Goal: Transaction & Acquisition: Purchase product/service

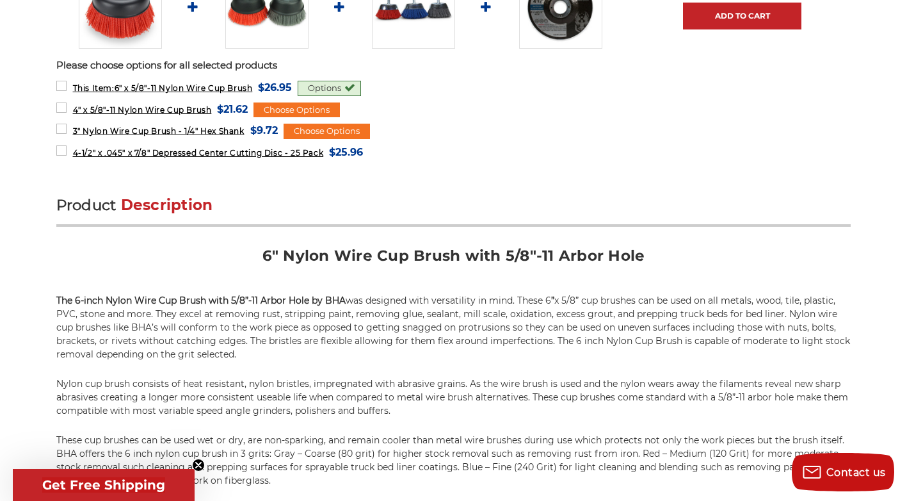
scroll to position [814, 0]
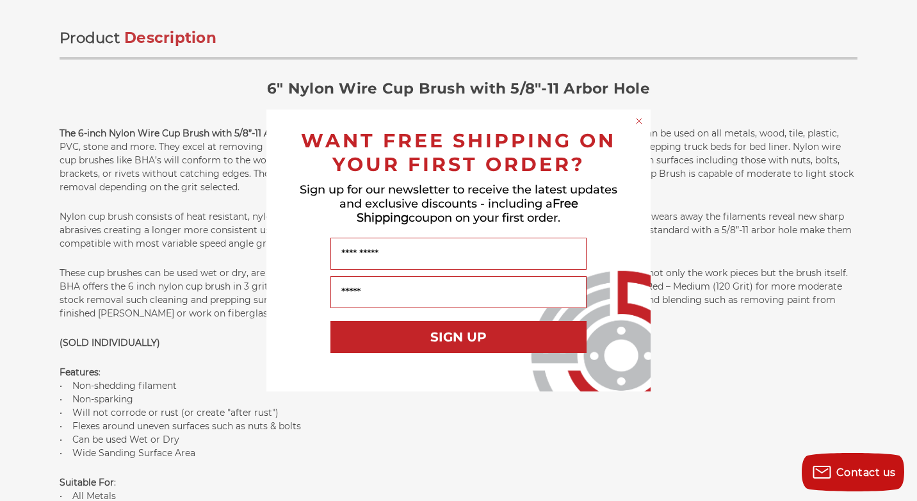
click at [637, 121] on circle "Close dialog" at bounding box center [639, 121] width 12 height 12
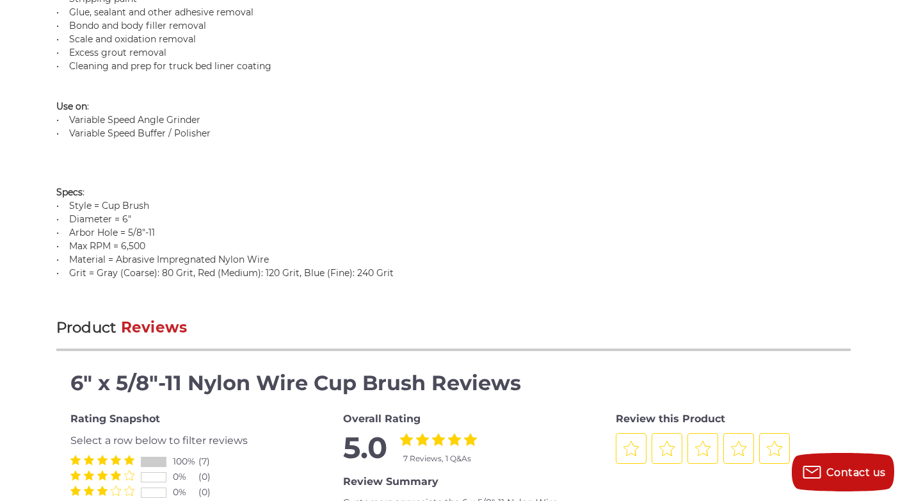
scroll to position [1476, 0]
click at [206, 133] on p "Uses Include : • Rust removal • Stripping paint • Glue, sealant and other adhes…" at bounding box center [453, 51] width 795 height 175
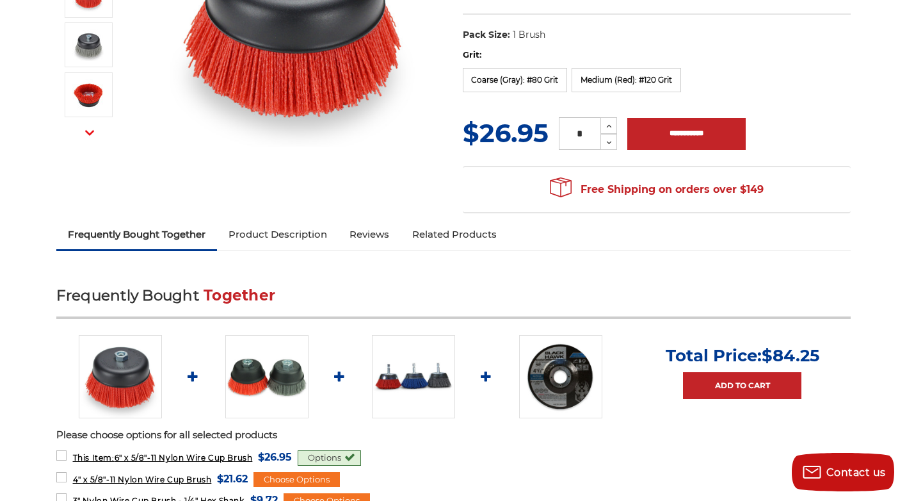
scroll to position [434, 0]
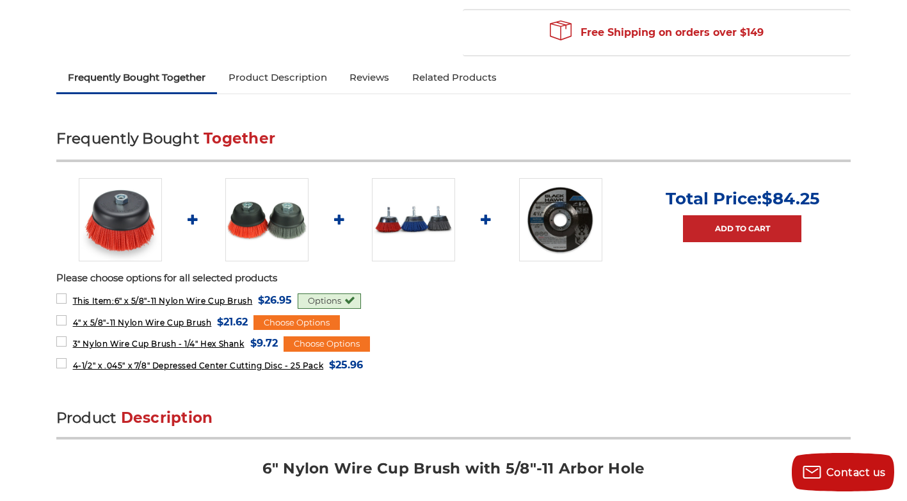
click at [377, 223] on img at bounding box center [413, 219] width 83 height 83
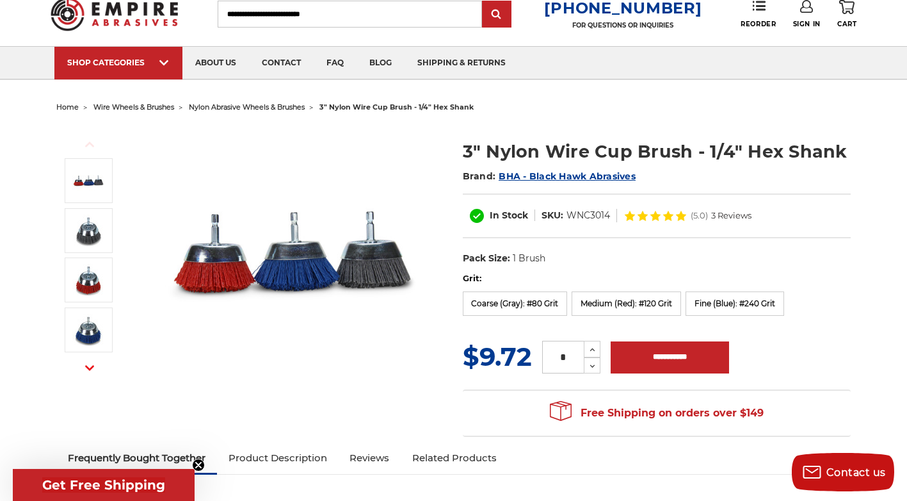
scroll to position [93, 0]
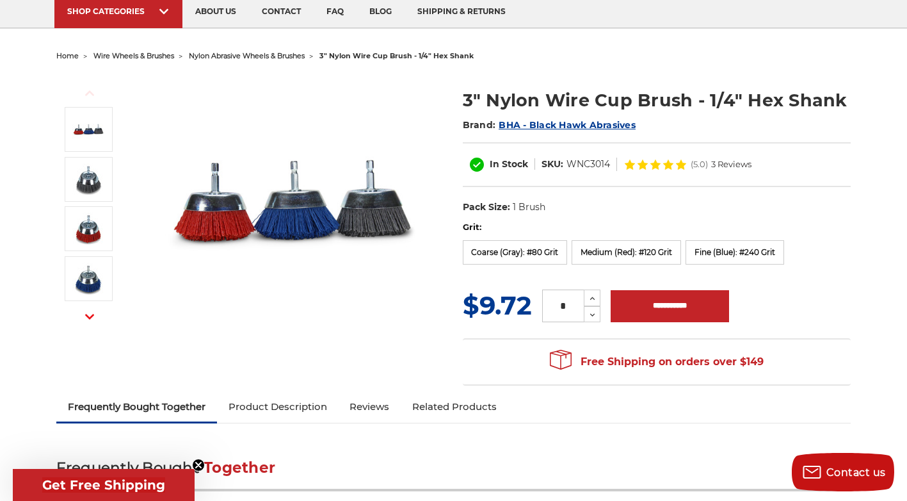
click at [254, 59] on span "nylon abrasive wheels & brushes" at bounding box center [247, 55] width 116 height 9
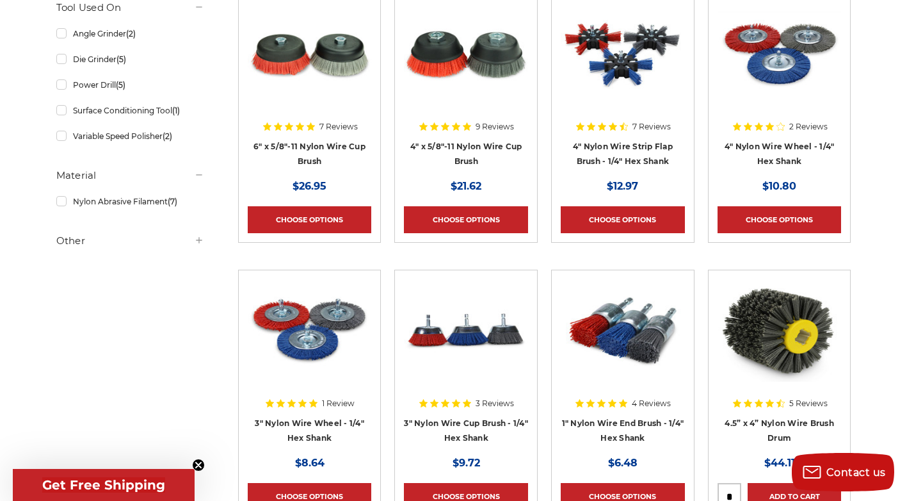
scroll to position [290, 0]
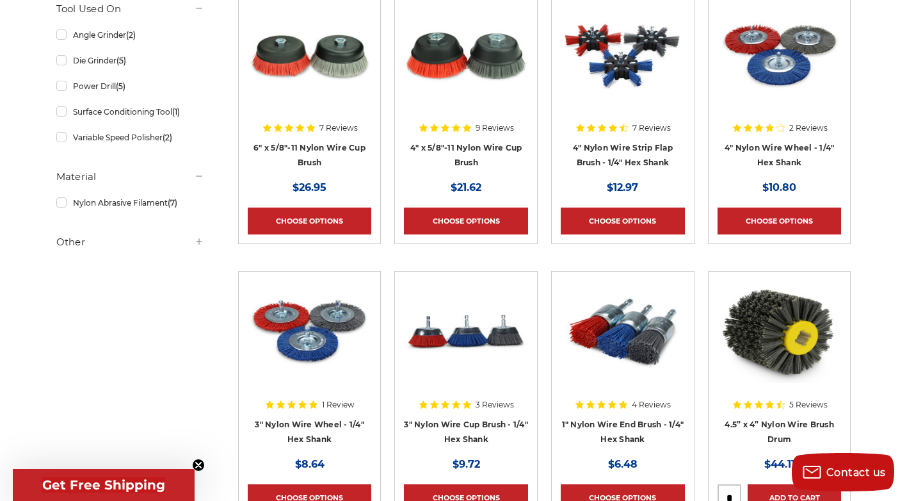
click at [451, 60] on img at bounding box center [466, 55] width 124 height 102
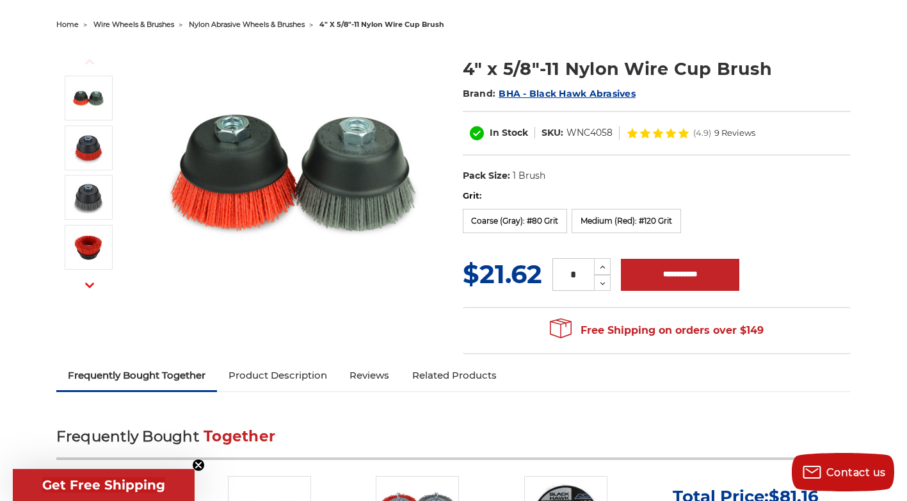
scroll to position [147, 0]
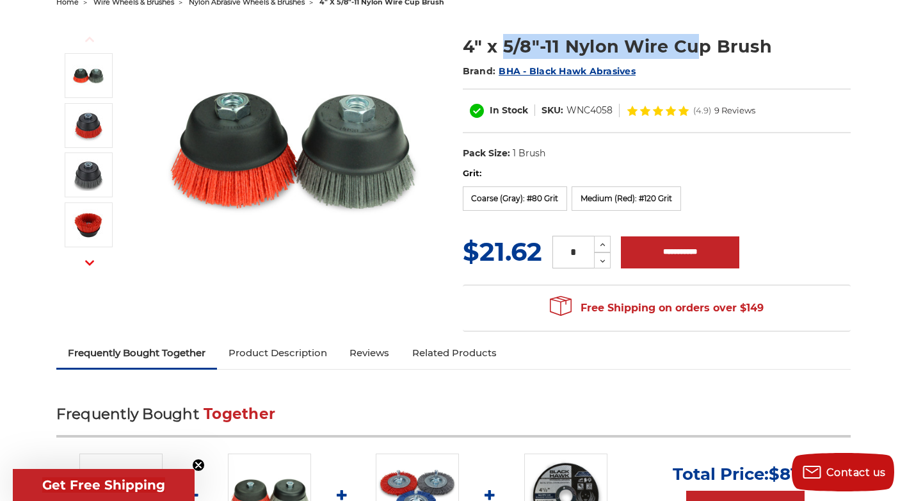
drag, startPoint x: 503, startPoint y: 49, endPoint x: 700, endPoint y: 49, distance: 196.6
click at [700, 49] on h1 "4" x 5/8"-11 Nylon Wire Cup Brush" at bounding box center [657, 46] width 389 height 25
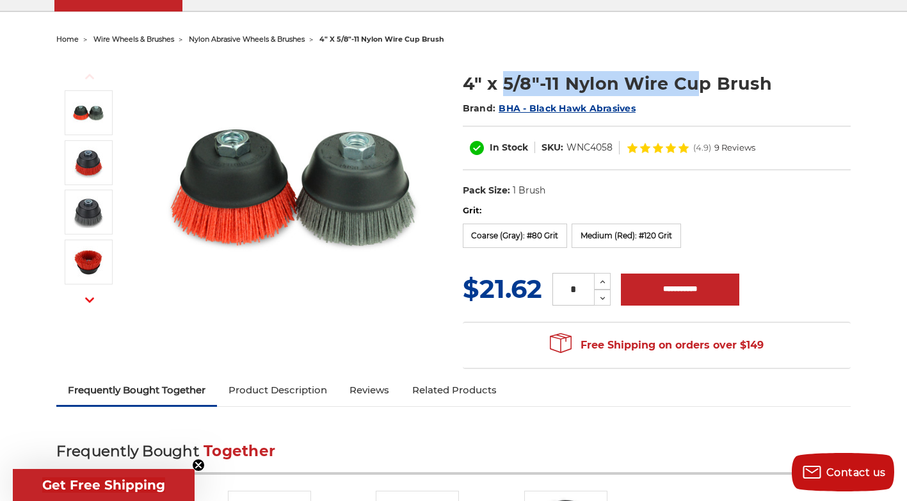
scroll to position [41, 0]
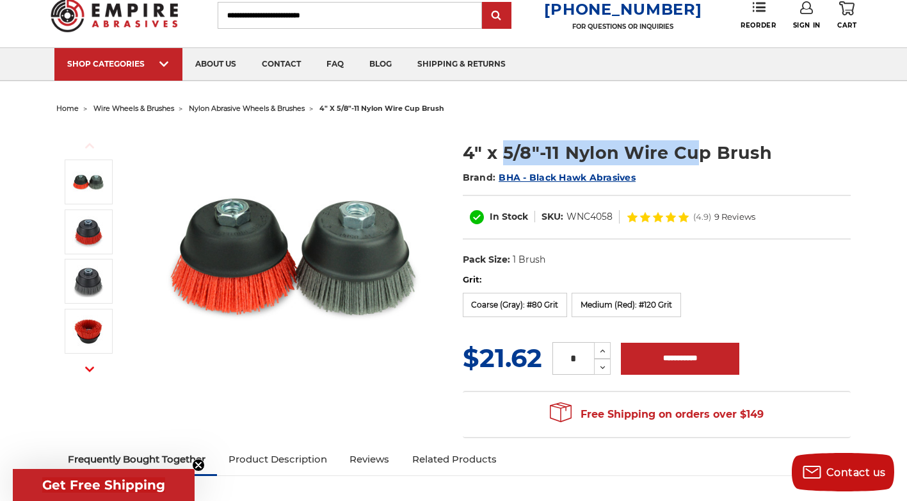
click at [597, 176] on span "BHA - Black Hawk Abrasives" at bounding box center [567, 178] width 137 height 12
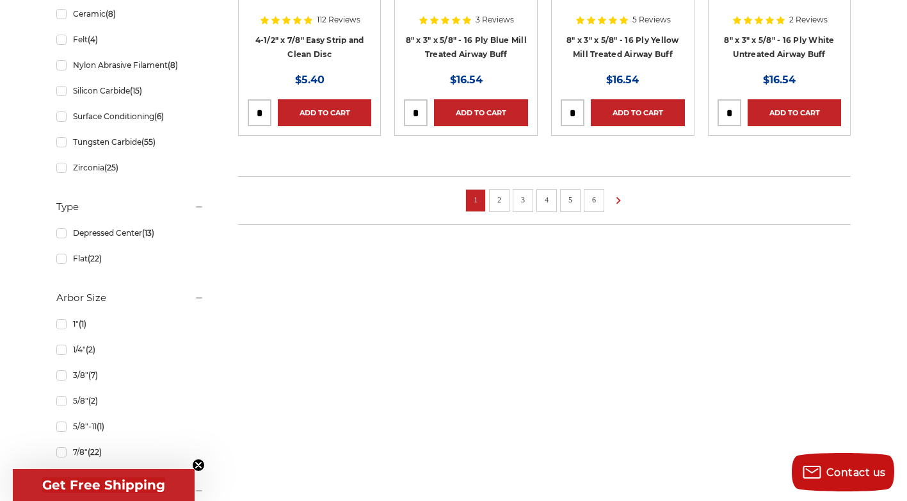
scroll to position [972, 0]
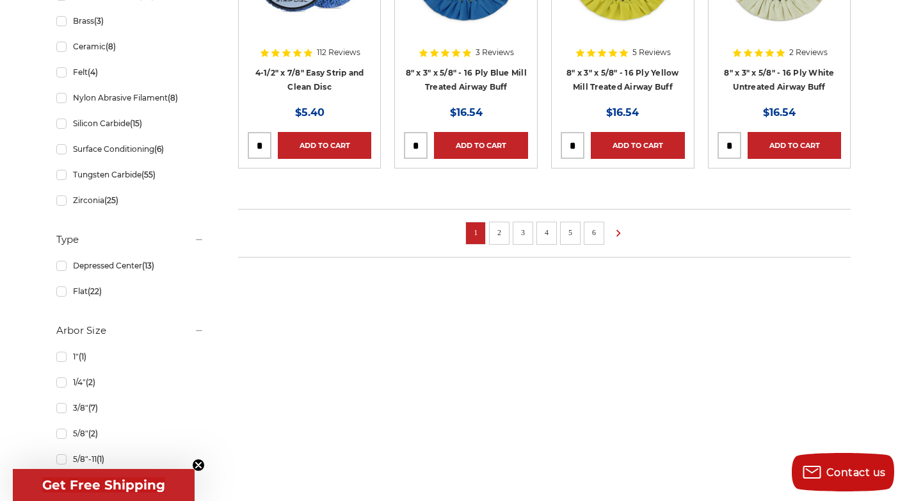
click at [501, 227] on link "2" at bounding box center [499, 232] width 13 height 14
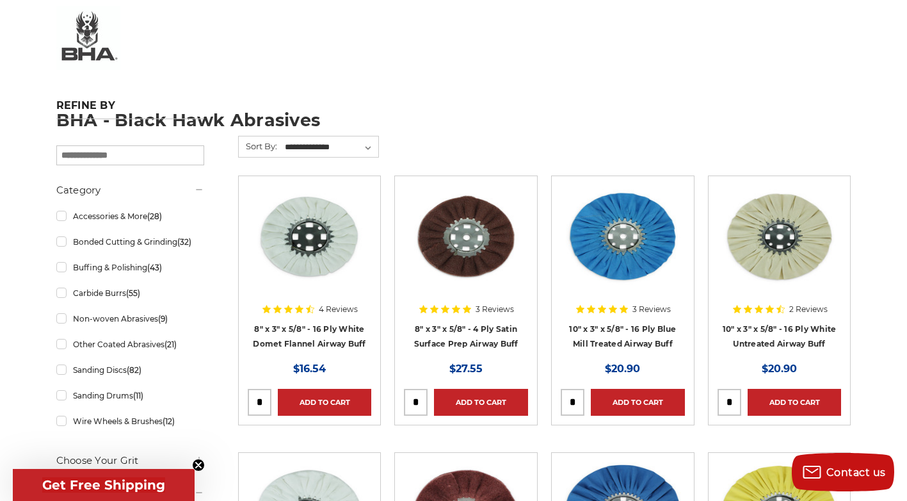
scroll to position [331, 0]
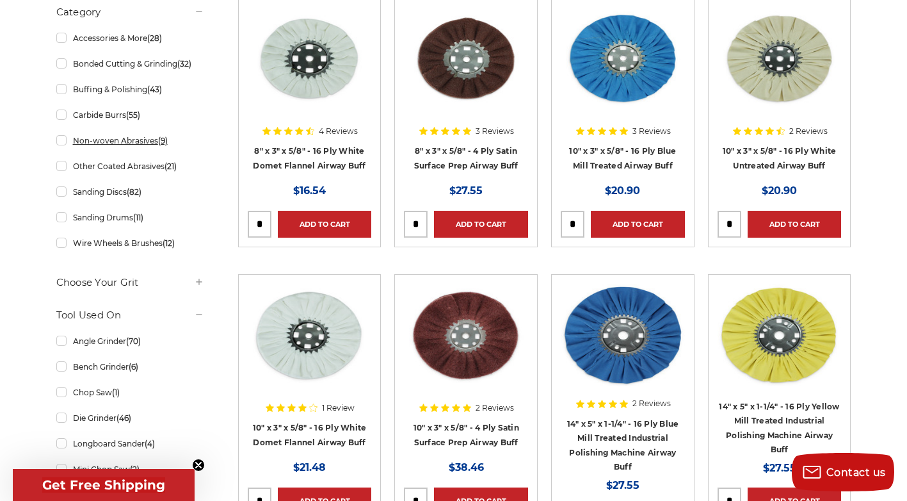
click at [118, 142] on link "Non-woven Abrasives (9)" at bounding box center [130, 140] width 149 height 22
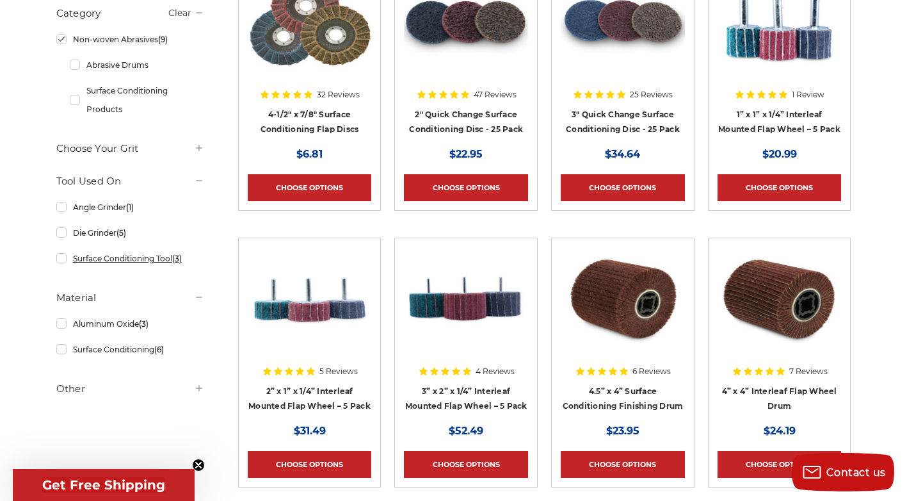
scroll to position [303, 0]
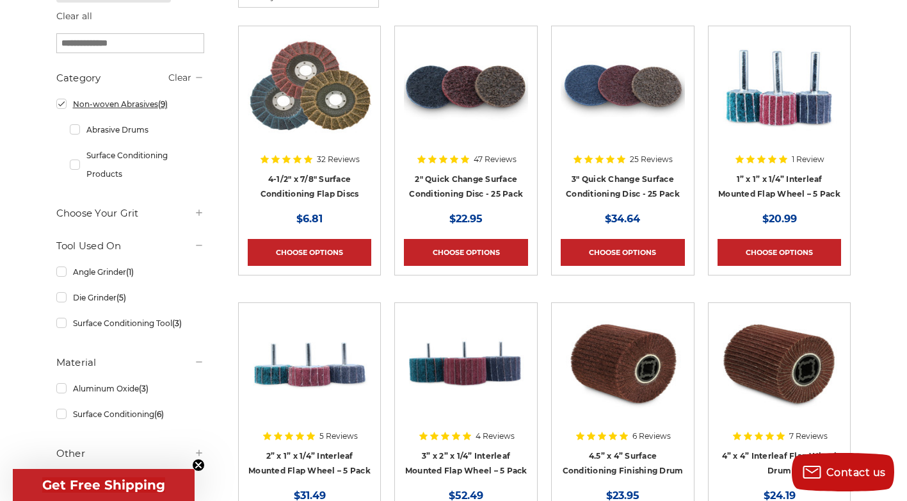
click at [62, 105] on link "Non-woven Abrasives (9)" at bounding box center [130, 104] width 149 height 22
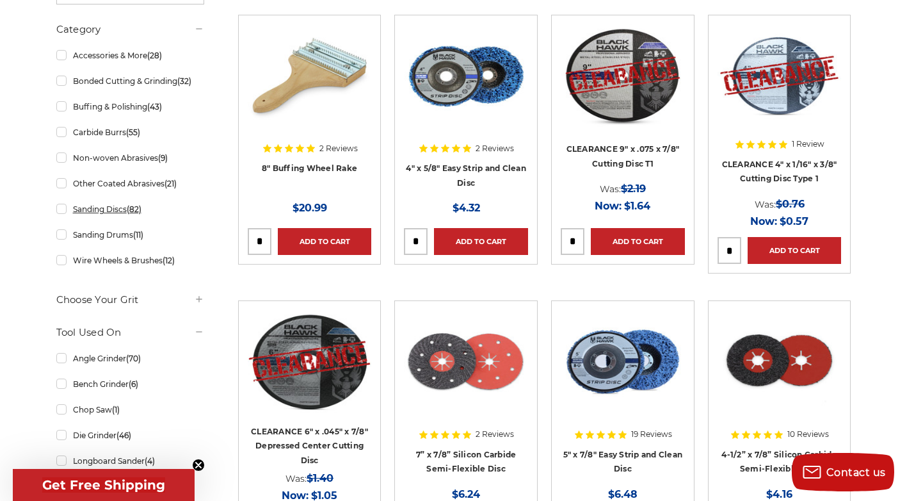
scroll to position [313, 0]
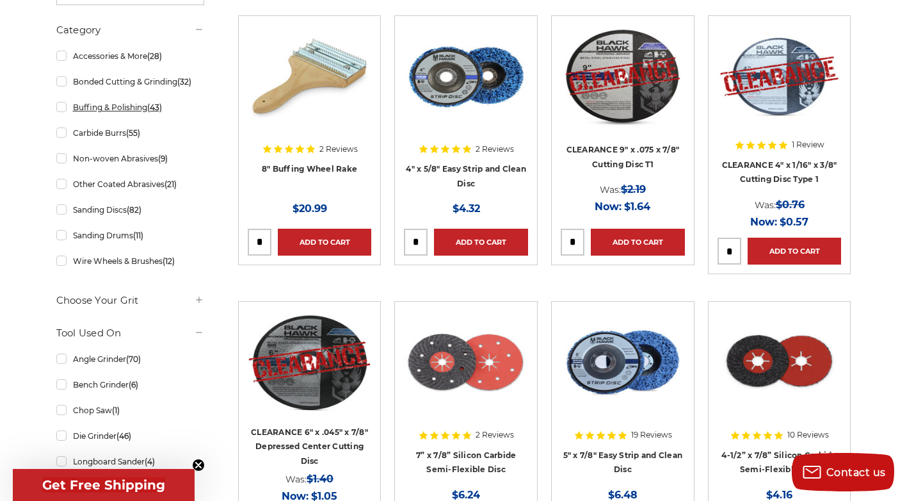
click at [110, 108] on link "Buffing & Polishing (43)" at bounding box center [130, 107] width 149 height 22
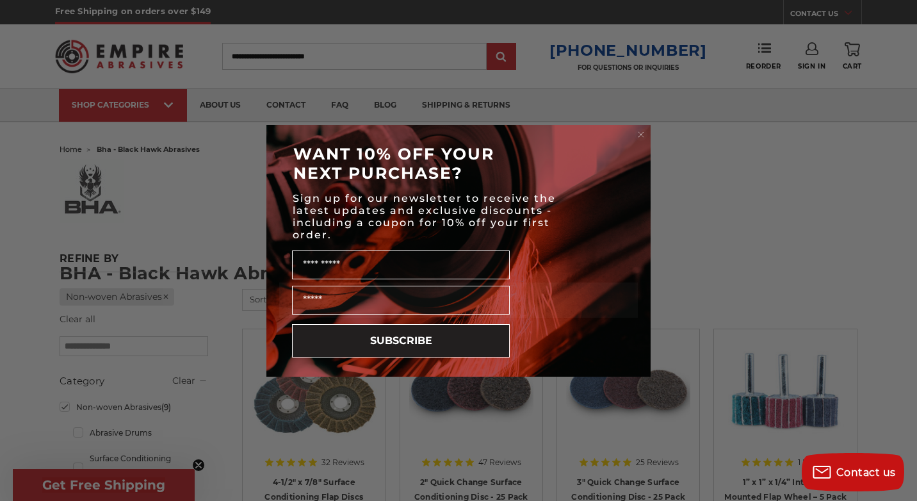
scroll to position [331, 0]
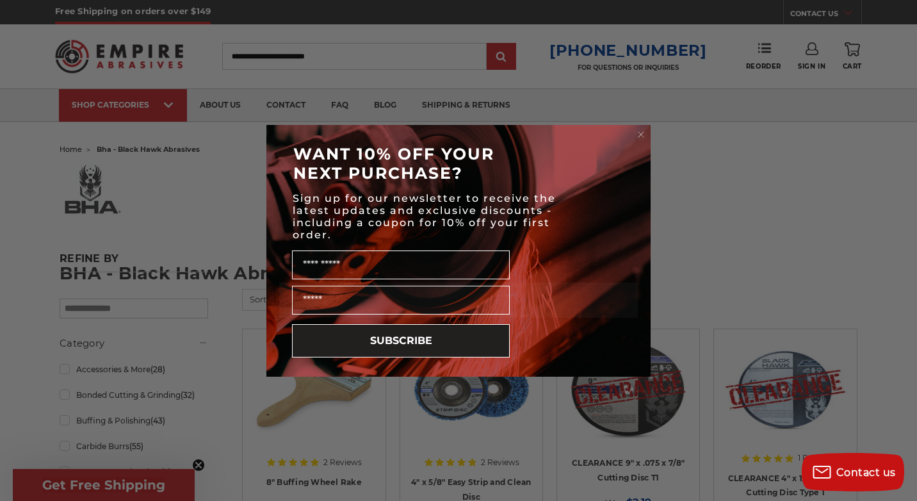
click at [640, 134] on circle "Close dialog" at bounding box center [641, 134] width 12 height 12
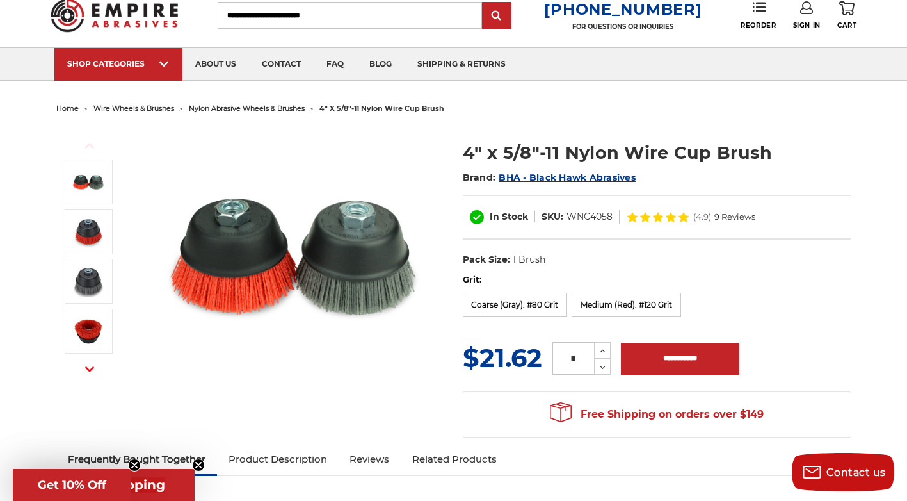
click at [791, 147] on h1 "4" x 5/8"-11 Nylon Wire Cup Brush" at bounding box center [657, 152] width 389 height 25
drag, startPoint x: 562, startPoint y: 152, endPoint x: 501, endPoint y: 153, distance: 60.2
click at [501, 153] on h1 "4" x 5/8"-11 Nylon Wire Cup Brush" at bounding box center [657, 152] width 389 height 25
copy h1 "5/8"-11"
click at [90, 369] on icon "button" at bounding box center [89, 368] width 9 height 9
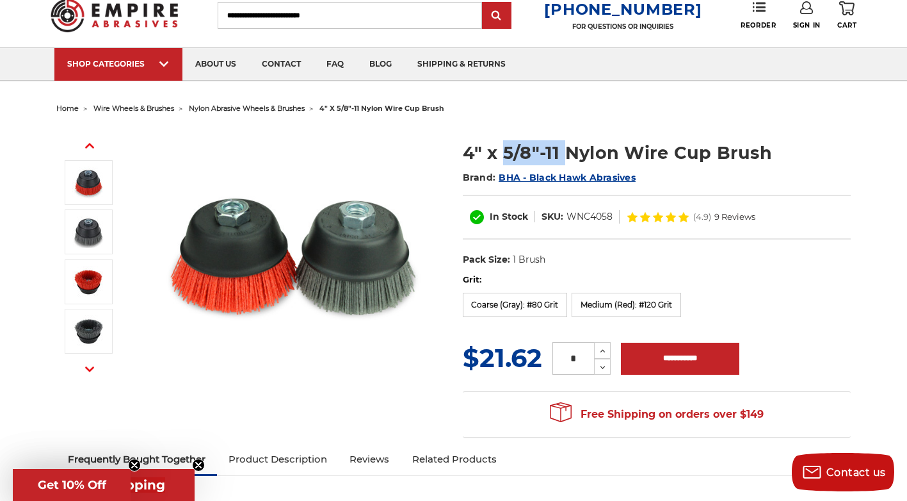
click at [90, 369] on icon "button" at bounding box center [89, 368] width 9 height 9
click at [91, 361] on button "Next" at bounding box center [89, 369] width 31 height 28
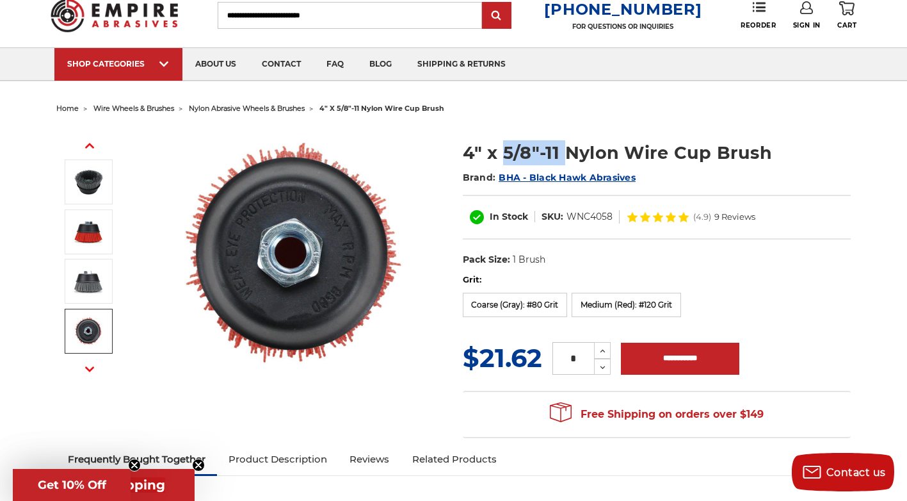
click at [88, 330] on img at bounding box center [88, 331] width 32 height 32
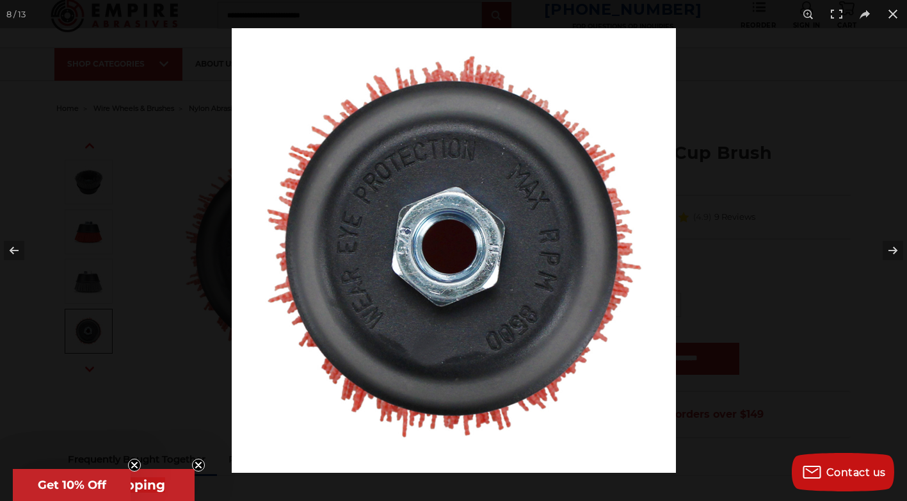
click at [126, 380] on div at bounding box center [453, 250] width 907 height 501
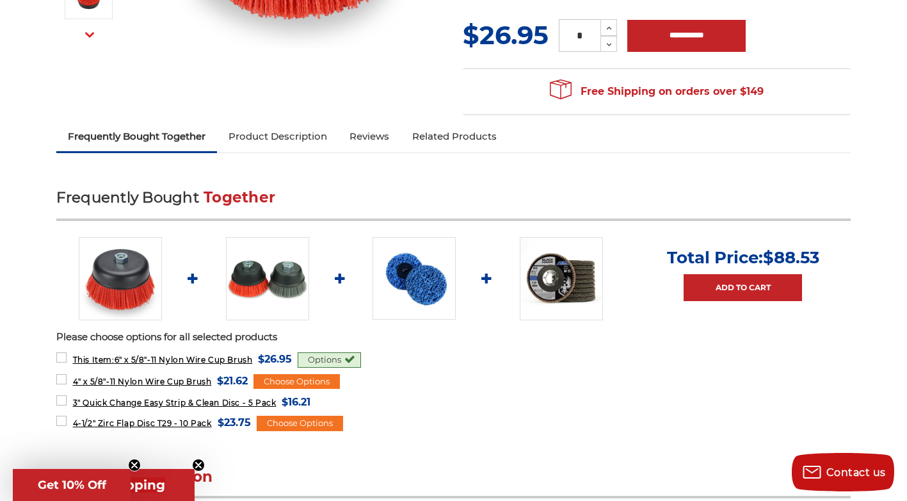
scroll to position [431, 0]
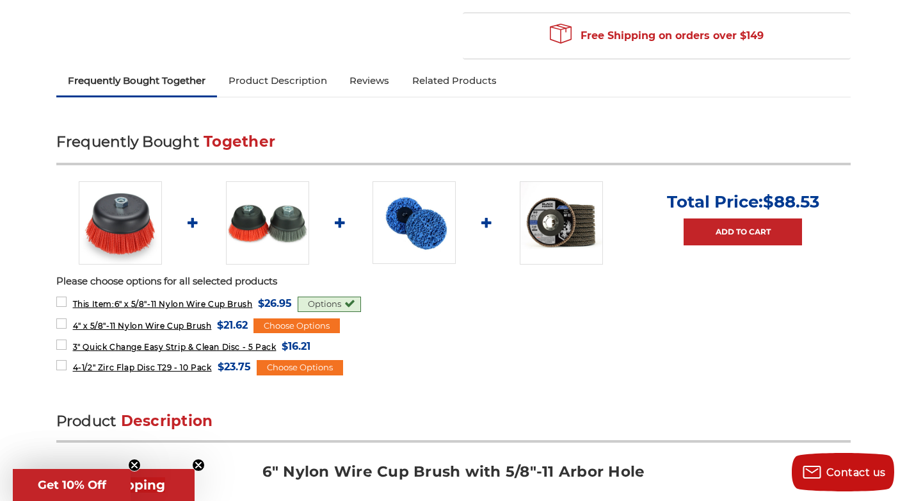
click at [127, 223] on img at bounding box center [120, 222] width 83 height 83
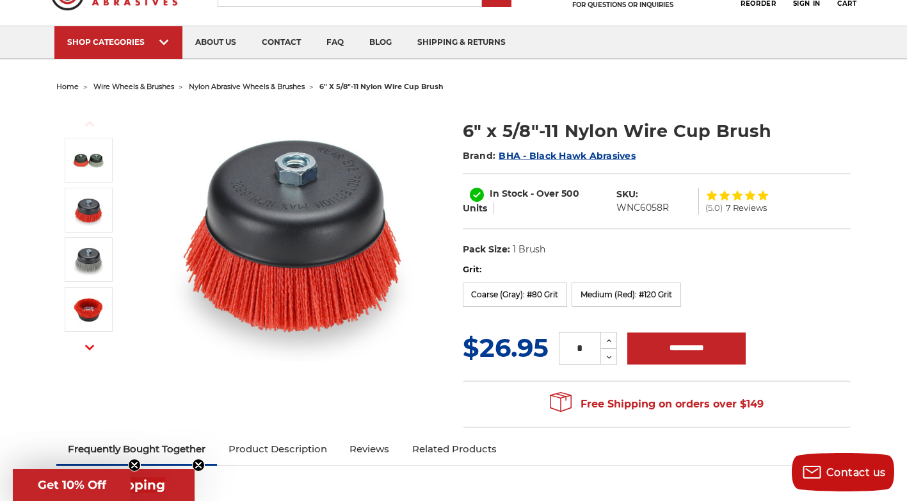
scroll to position [418, 0]
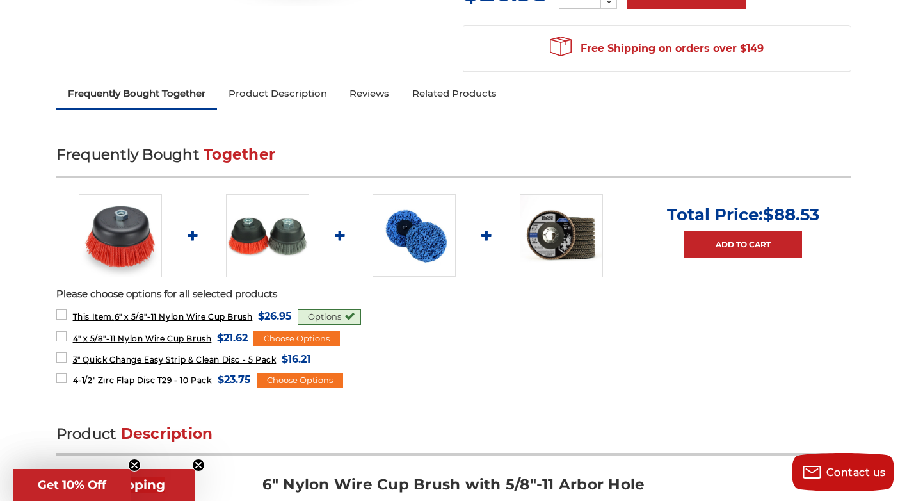
click at [272, 245] on img at bounding box center [267, 235] width 83 height 83
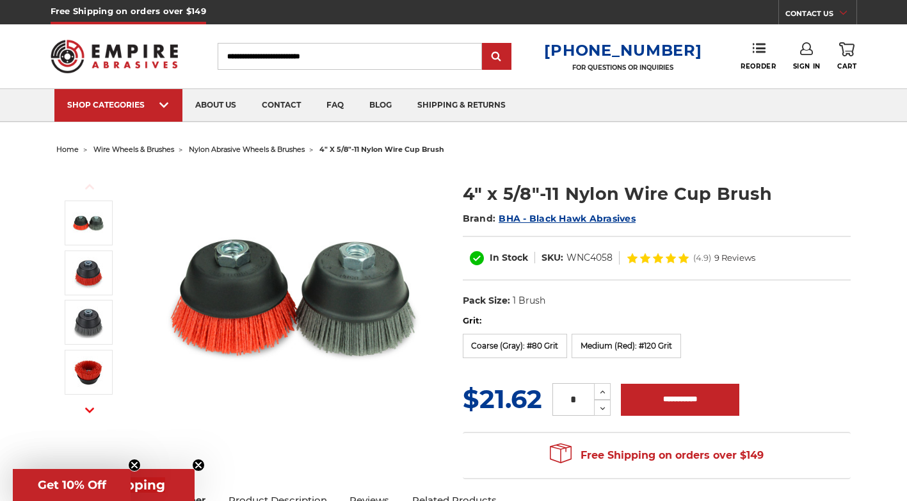
scroll to position [23, 0]
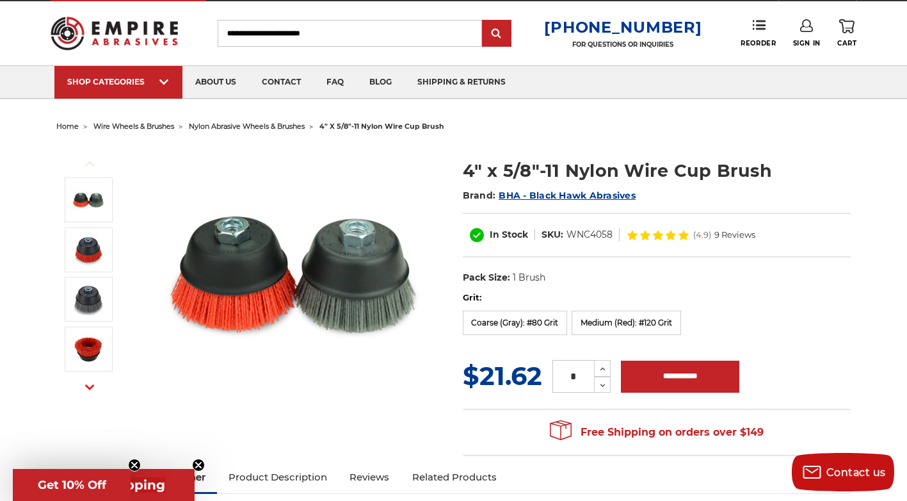
click at [141, 125] on span "wire wheels & brushes" at bounding box center [133, 126] width 81 height 9
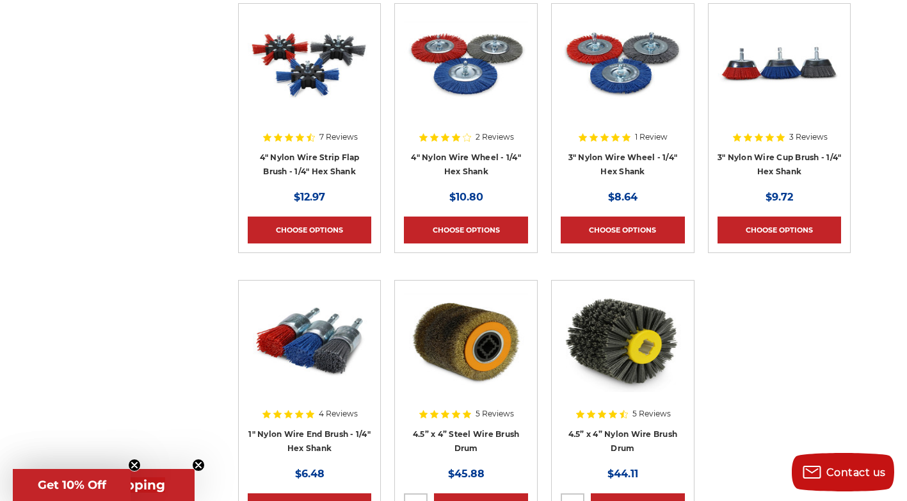
scroll to position [4275, 0]
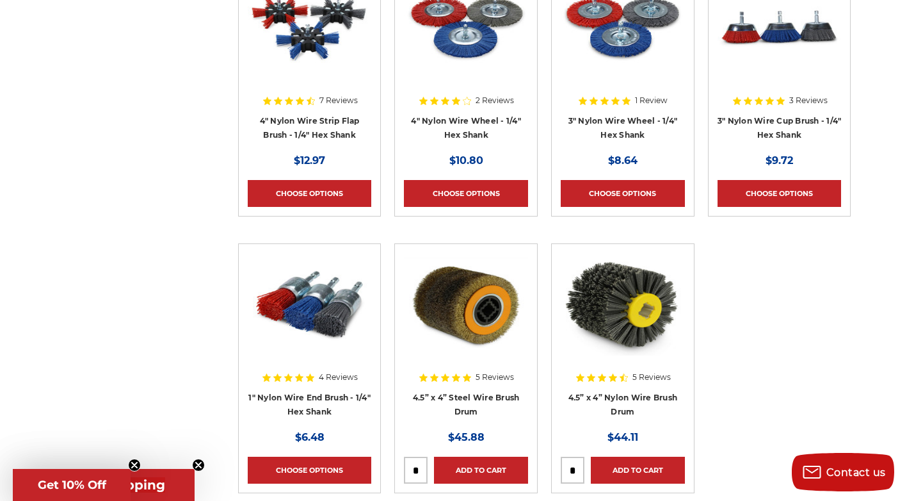
click at [761, 29] on img at bounding box center [780, 27] width 124 height 102
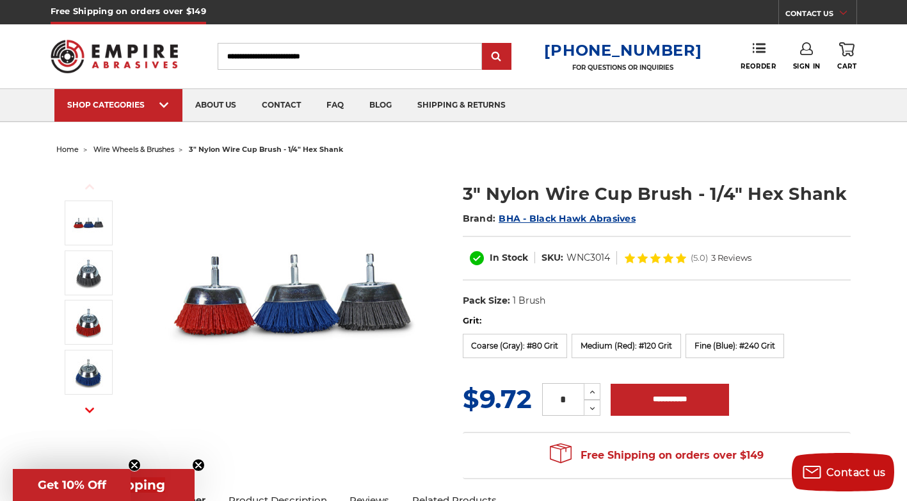
click at [338, 306] on img at bounding box center [293, 296] width 256 height 256
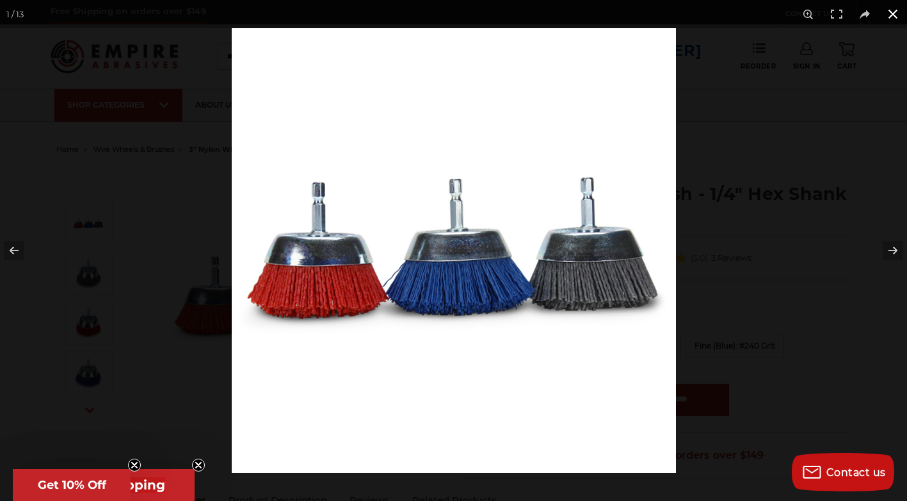
click at [703, 287] on div at bounding box center [685, 278] width 907 height 501
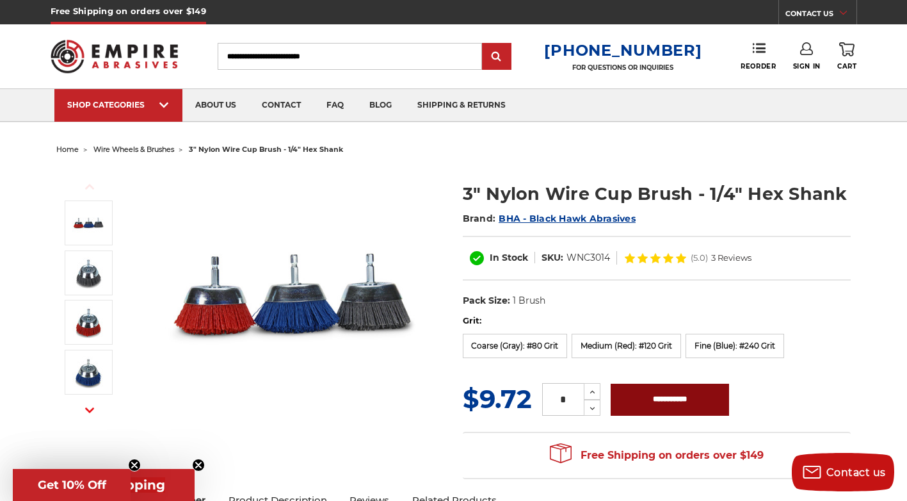
click at [679, 403] on input "**********" at bounding box center [670, 400] width 118 height 32
click at [699, 405] on input "**********" at bounding box center [670, 400] width 118 height 32
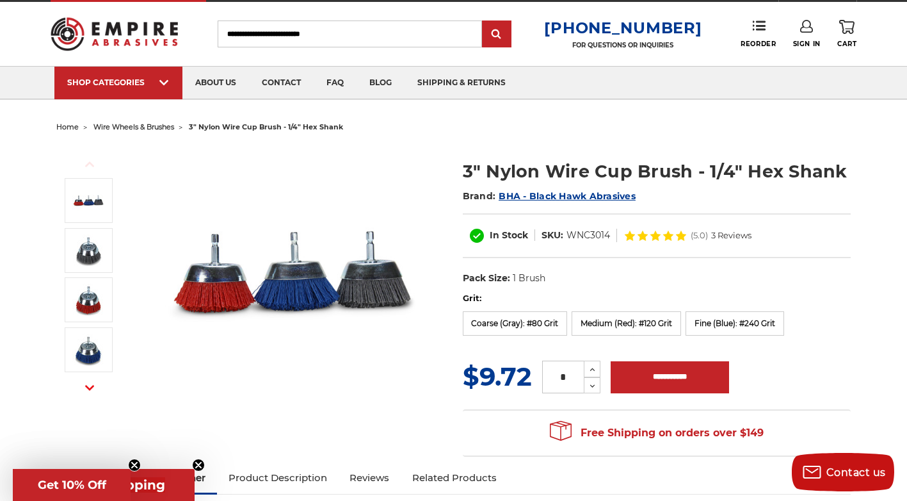
scroll to position [23, 0]
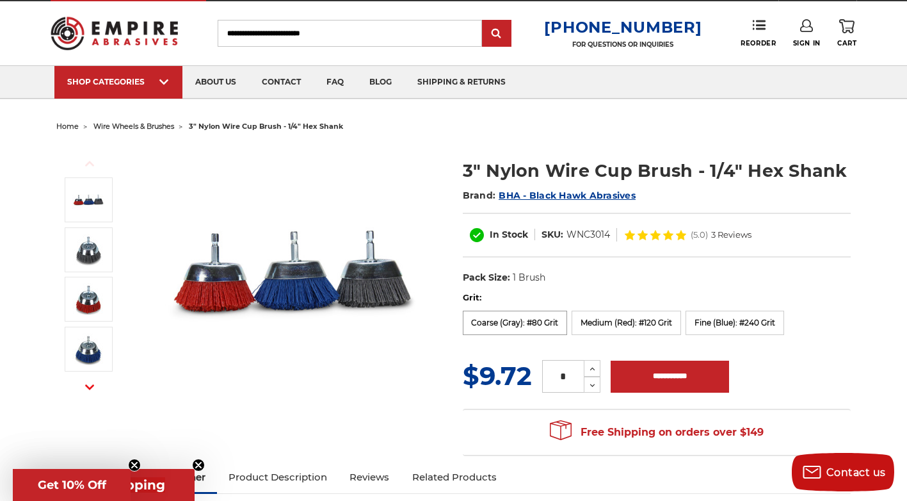
click at [532, 324] on label "Coarse (Gray): #80 Grit" at bounding box center [515, 323] width 105 height 24
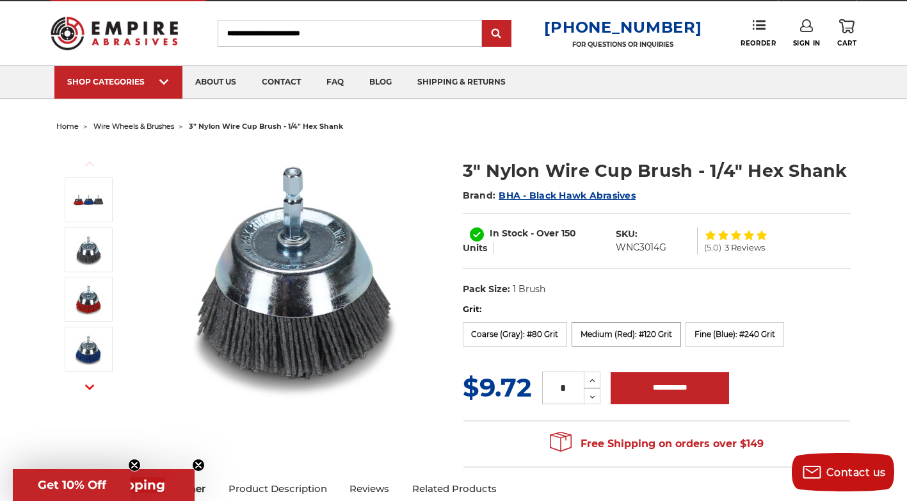
click at [616, 339] on label "Medium (Red): #120 Grit" at bounding box center [626, 334] width 109 height 24
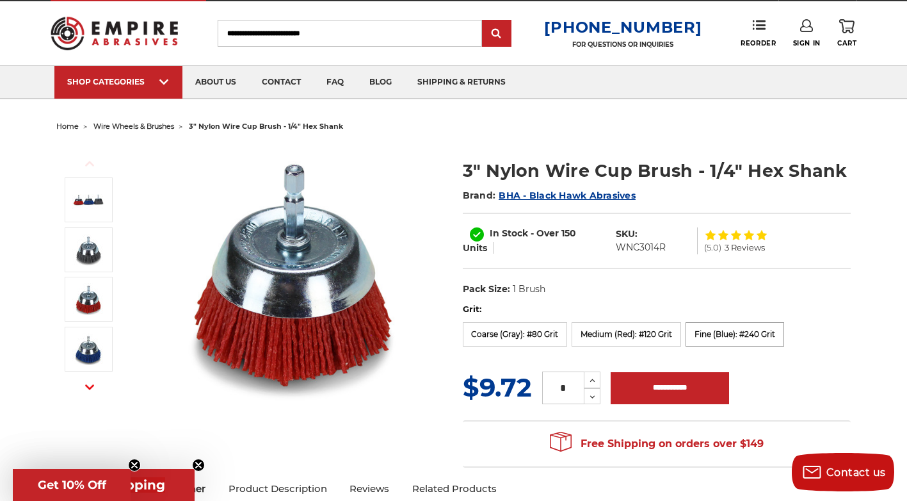
click at [692, 343] on label "Fine (Blue): #240 Grit" at bounding box center [735, 334] width 99 height 24
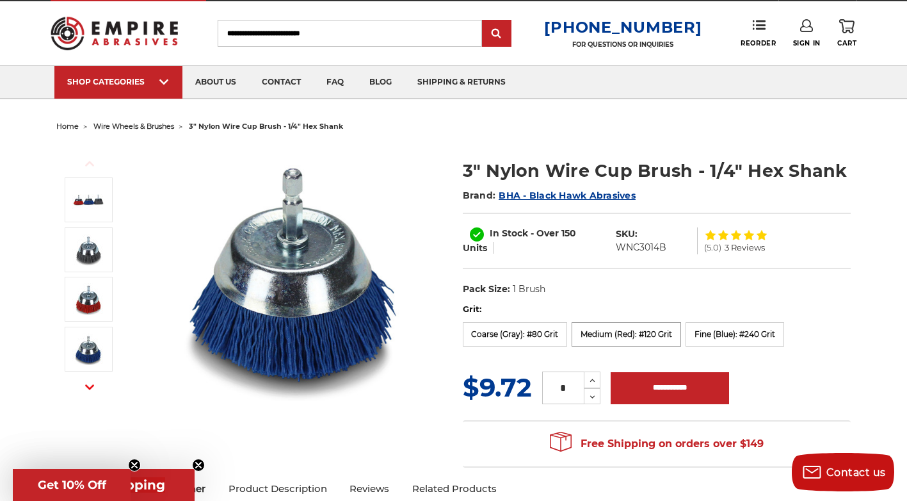
click at [665, 337] on label "Medium (Red): #120 Grit" at bounding box center [626, 334] width 109 height 24
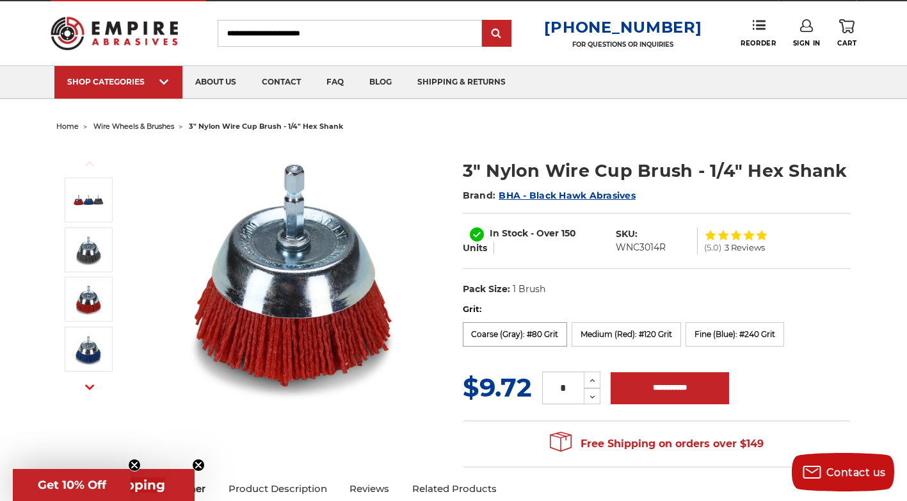
click at [544, 329] on label "Coarse (Gray): #80 Grit" at bounding box center [515, 334] width 105 height 24
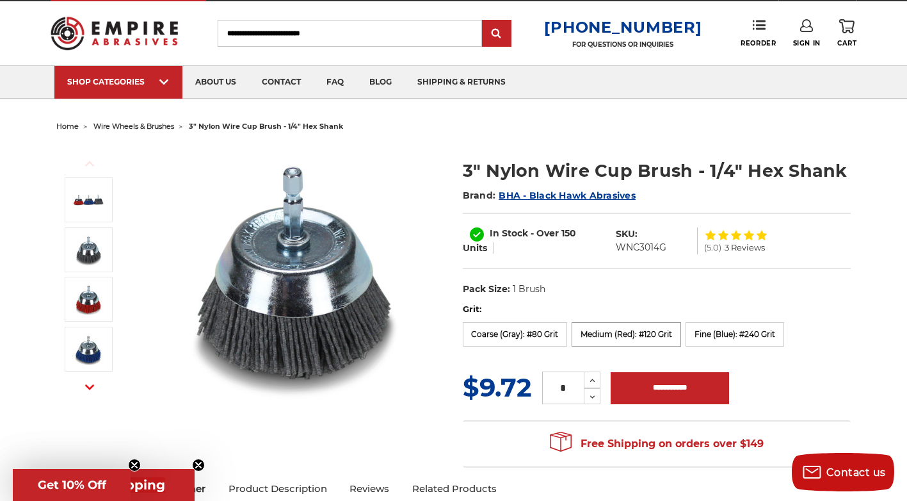
click at [608, 335] on label "Medium (Red): #120 Grit" at bounding box center [626, 334] width 109 height 24
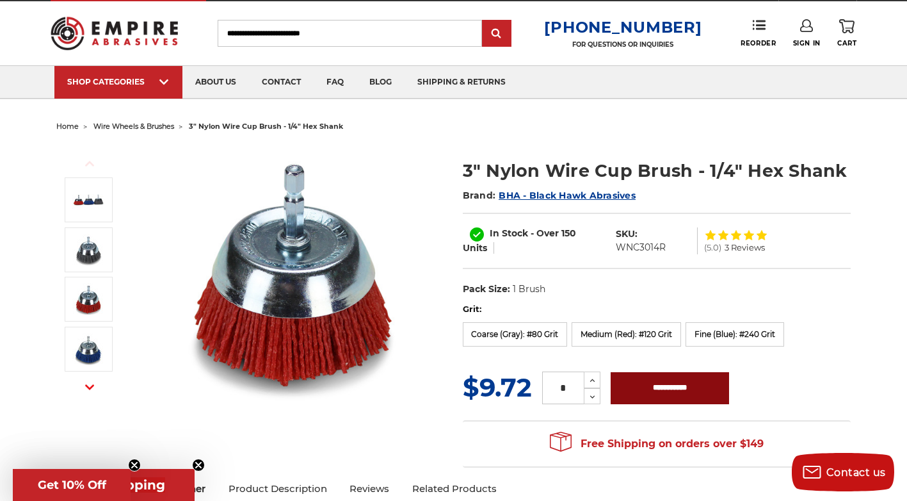
click at [651, 391] on input "**********" at bounding box center [670, 388] width 118 height 32
type input "**********"
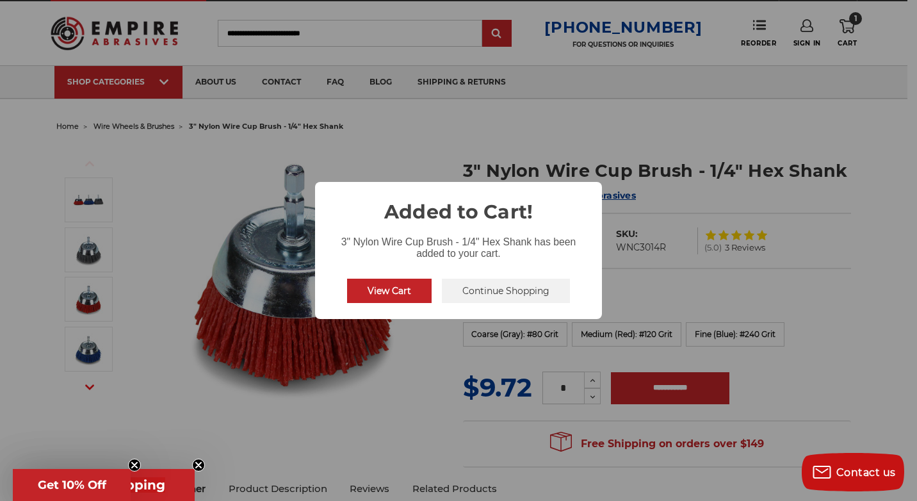
click at [414, 295] on button "View Cart" at bounding box center [389, 291] width 85 height 24
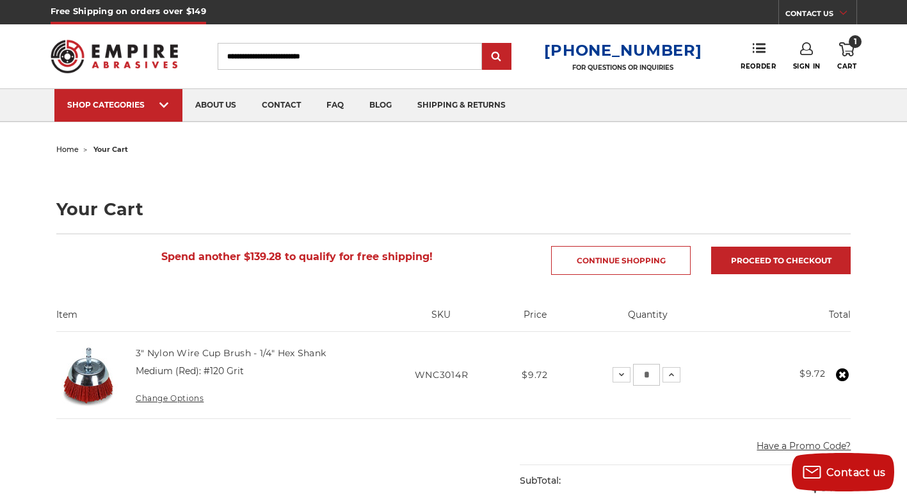
click at [842, 51] on icon at bounding box center [846, 49] width 15 height 14
